Goal: Navigation & Orientation: Find specific page/section

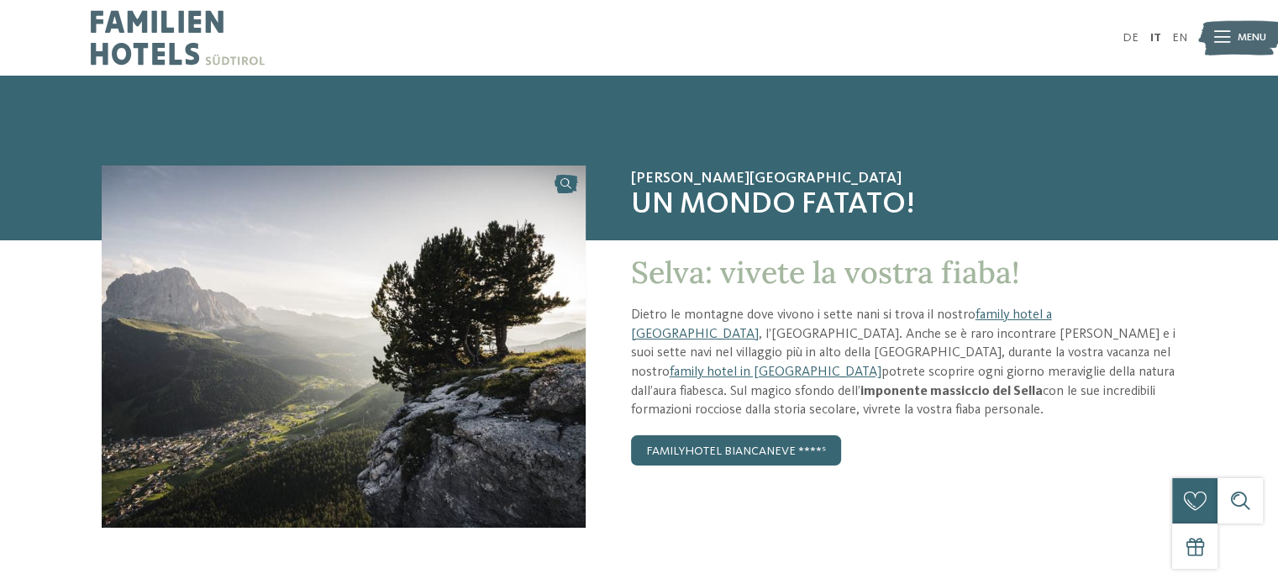
click at [266, 60] on div at bounding box center [365, 38] width 548 height 76
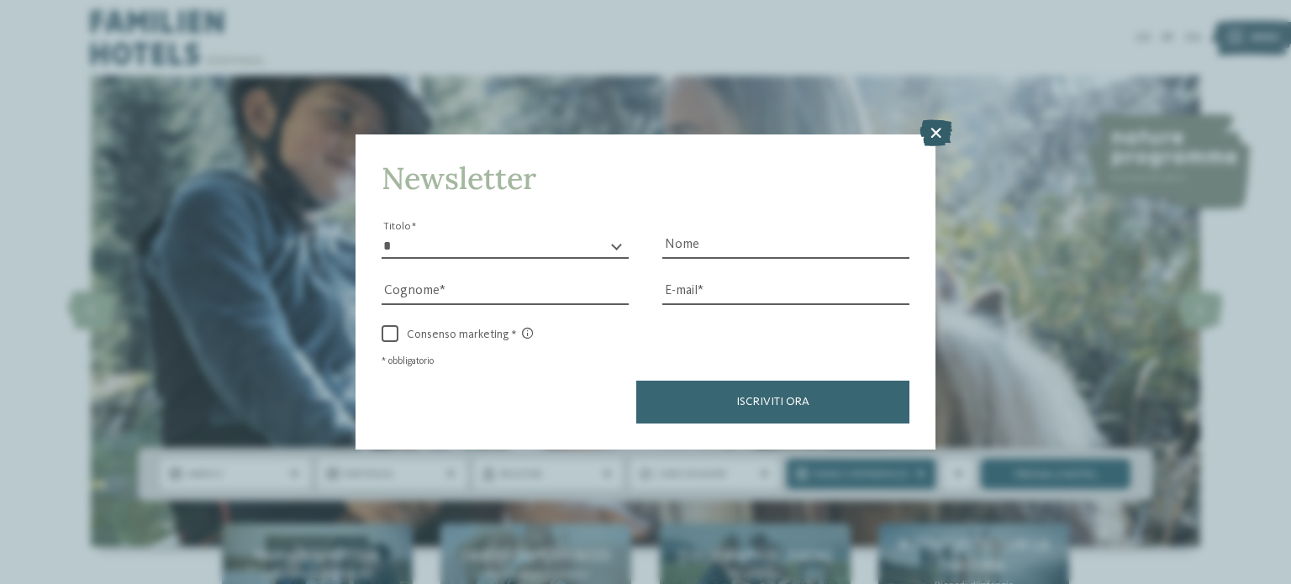
click at [935, 130] on icon at bounding box center [935, 132] width 33 height 27
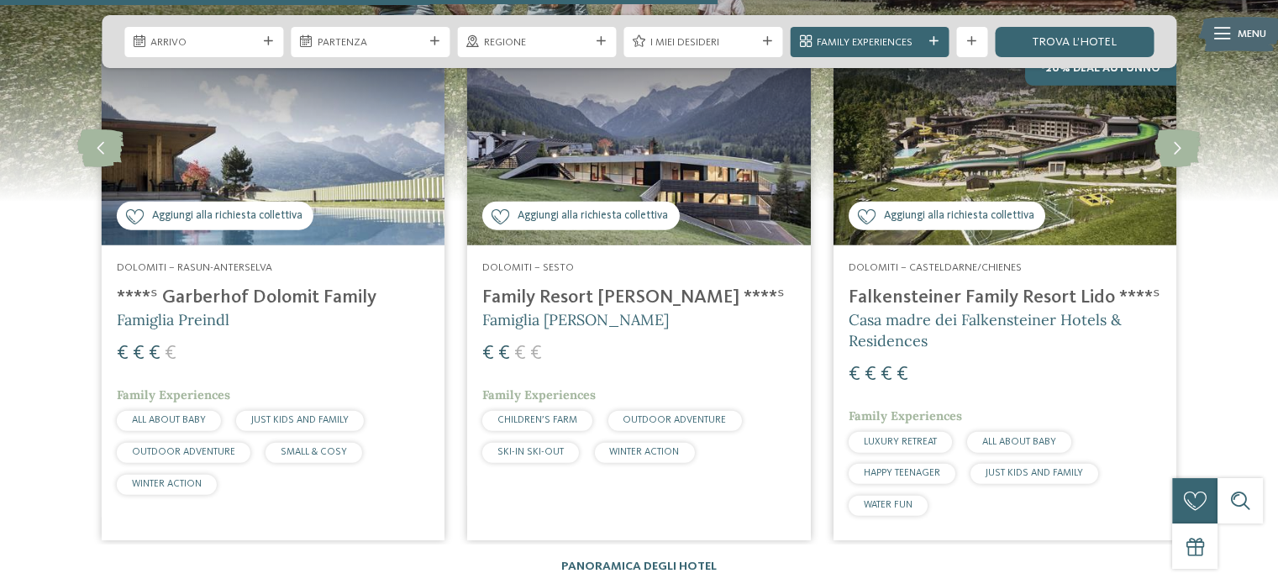
scroll to position [3925, 0]
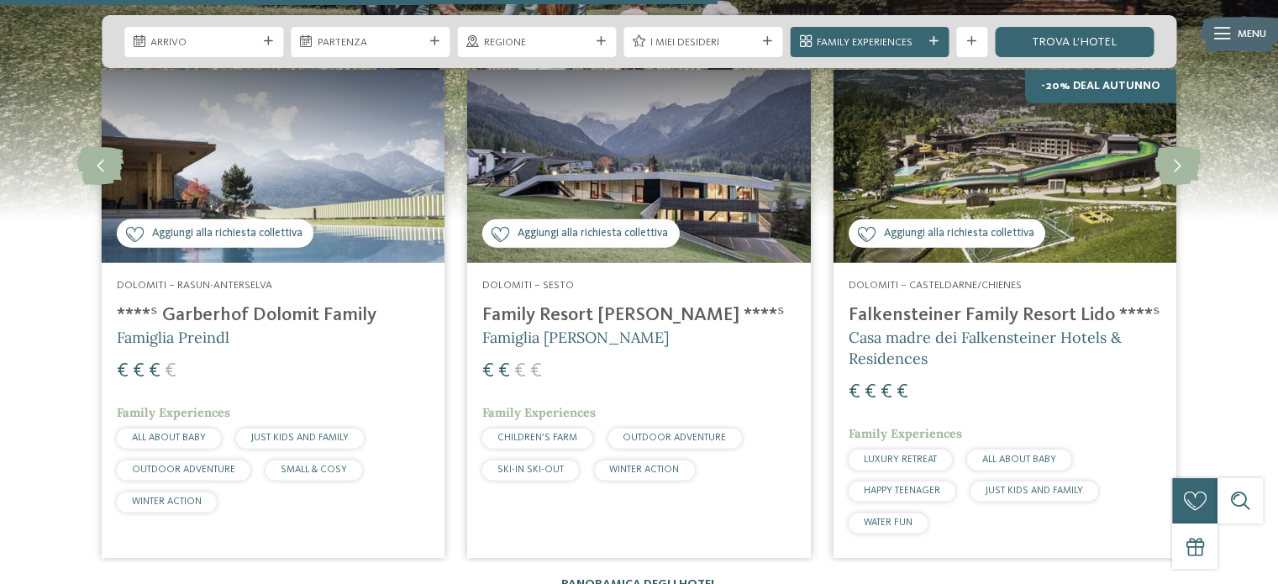
click at [637, 578] on link "Panoramica degli hotel" at bounding box center [638, 584] width 155 height 12
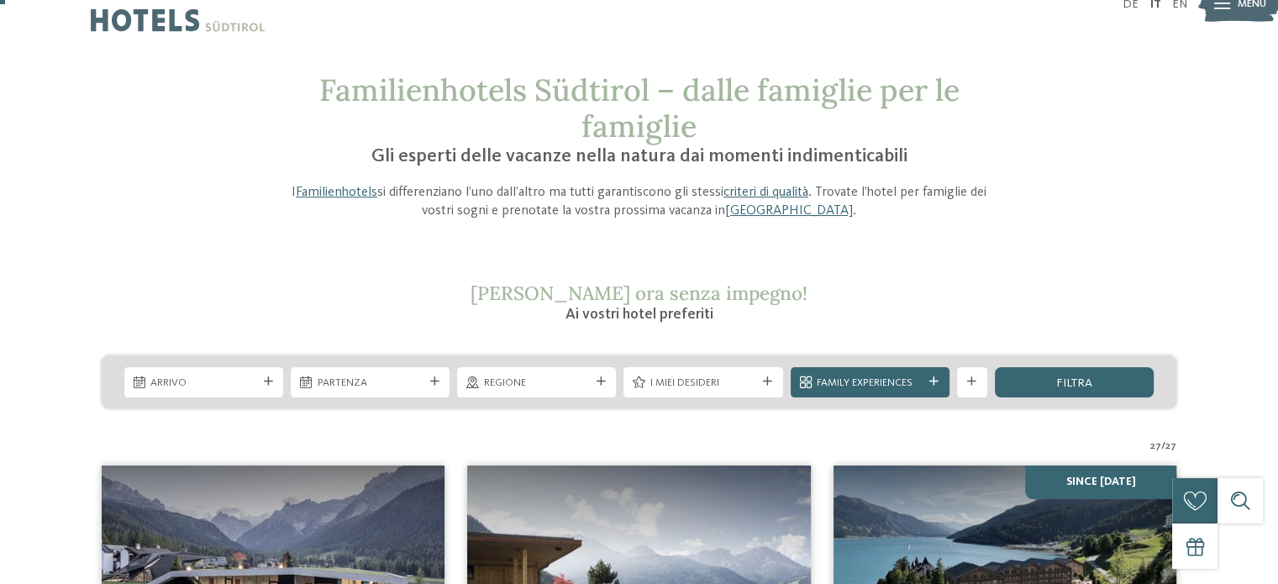
scroll to position [19, 0]
